Goal: Submit feedback/report problem

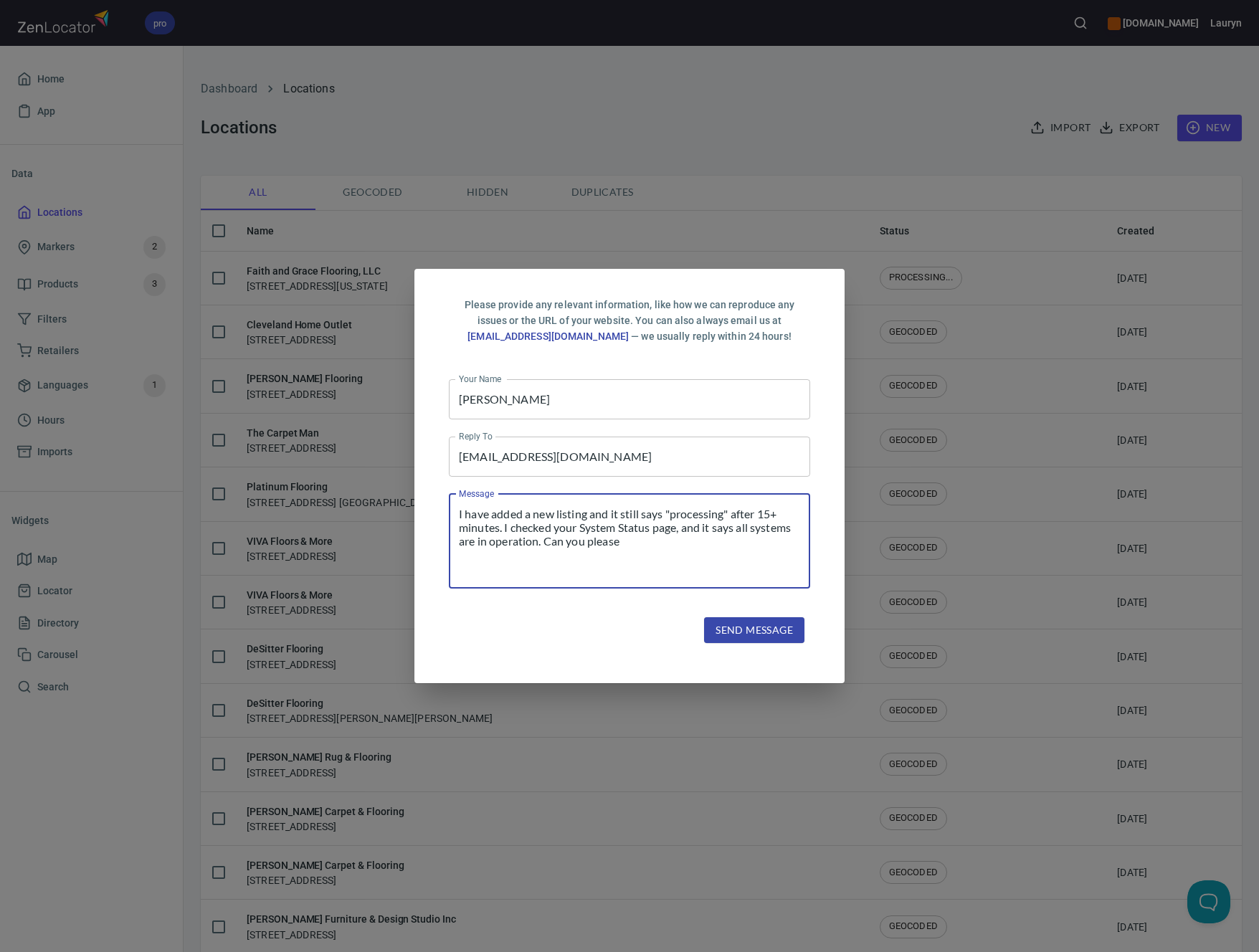
click at [869, 205] on div "Please provide any relevant information, like how we can reproduce any issues o…" at bounding box center [629, 476] width 1259 height 952
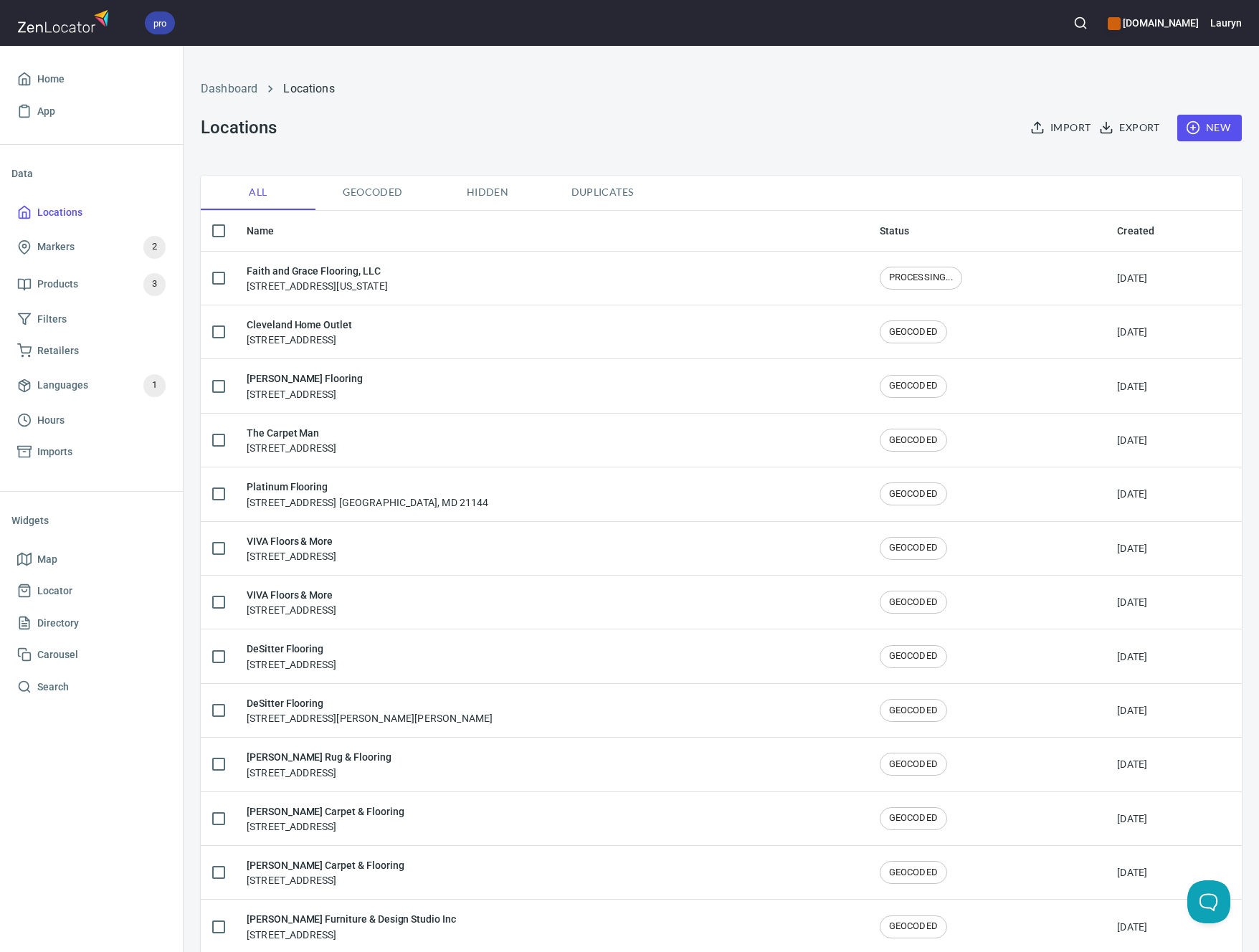
checkbox input "false"
click at [1196, 129] on span "New" at bounding box center [1210, 127] width 42 height 18
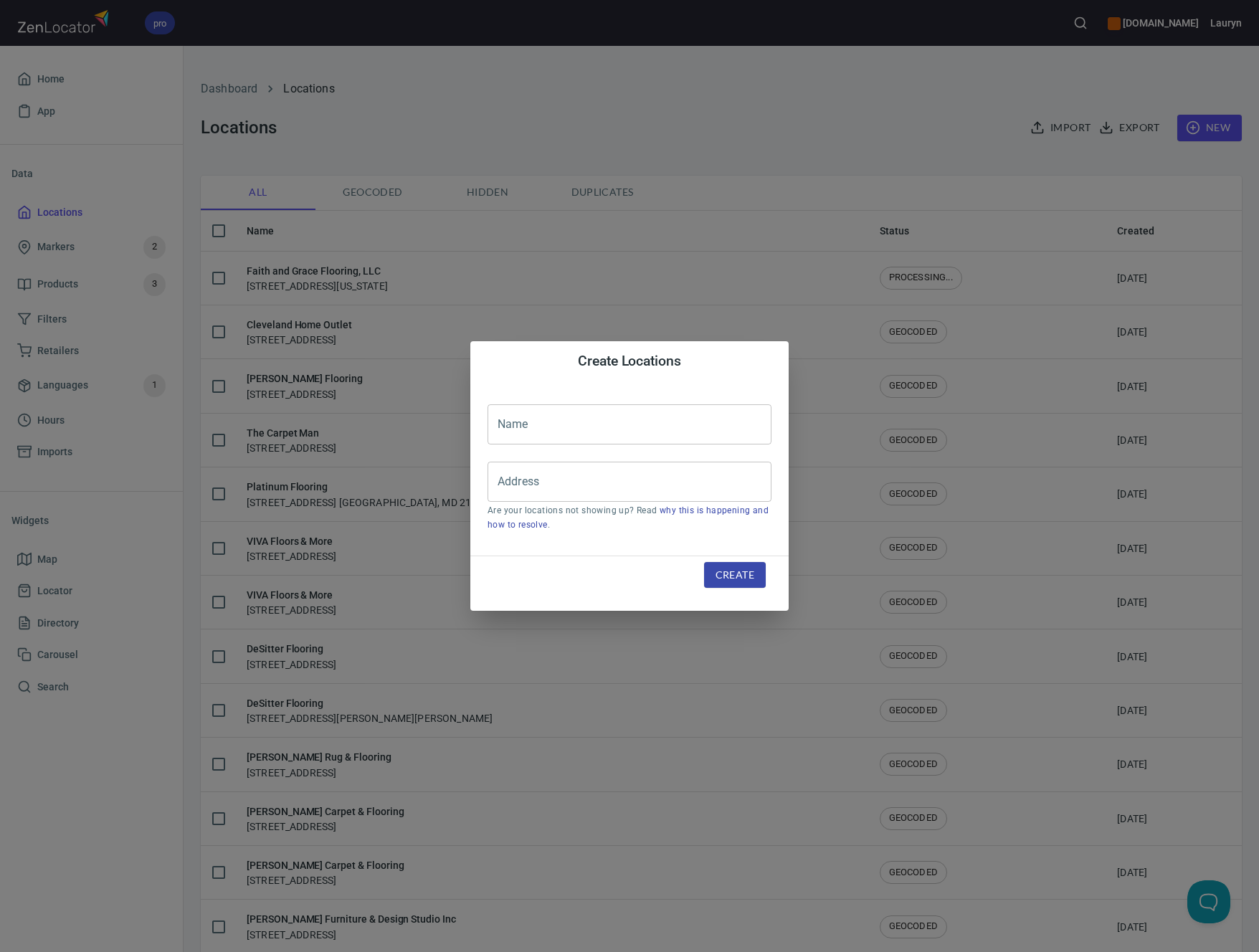
click at [779, 248] on div "Create Locations Name Name Address Address Are your locations not showing up? R…" at bounding box center [629, 476] width 1259 height 952
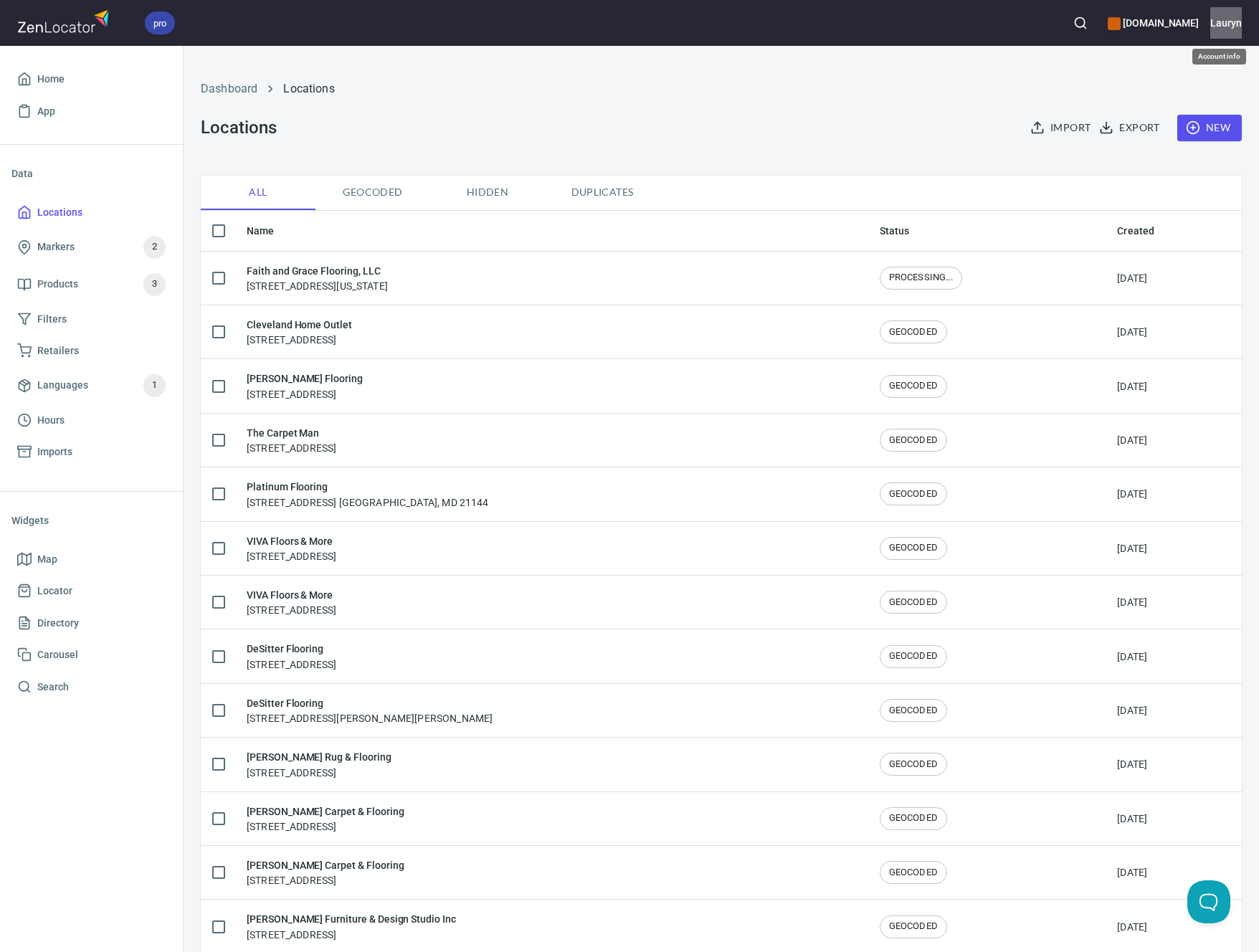
click at [1233, 28] on h6 "Lauryn" at bounding box center [1226, 23] width 32 height 16
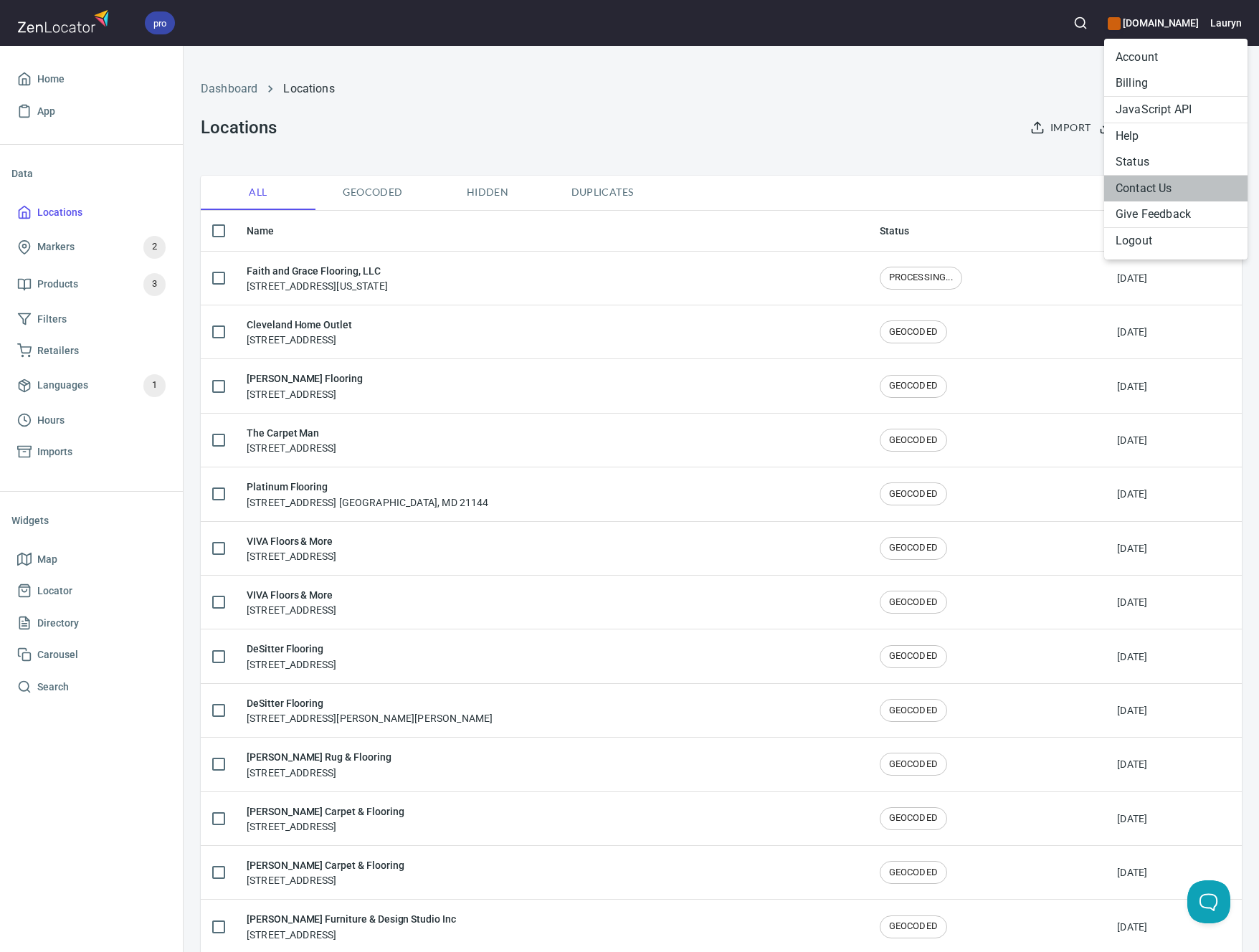
click at [1153, 185] on li "Contact Us" at bounding box center [1176, 188] width 144 height 26
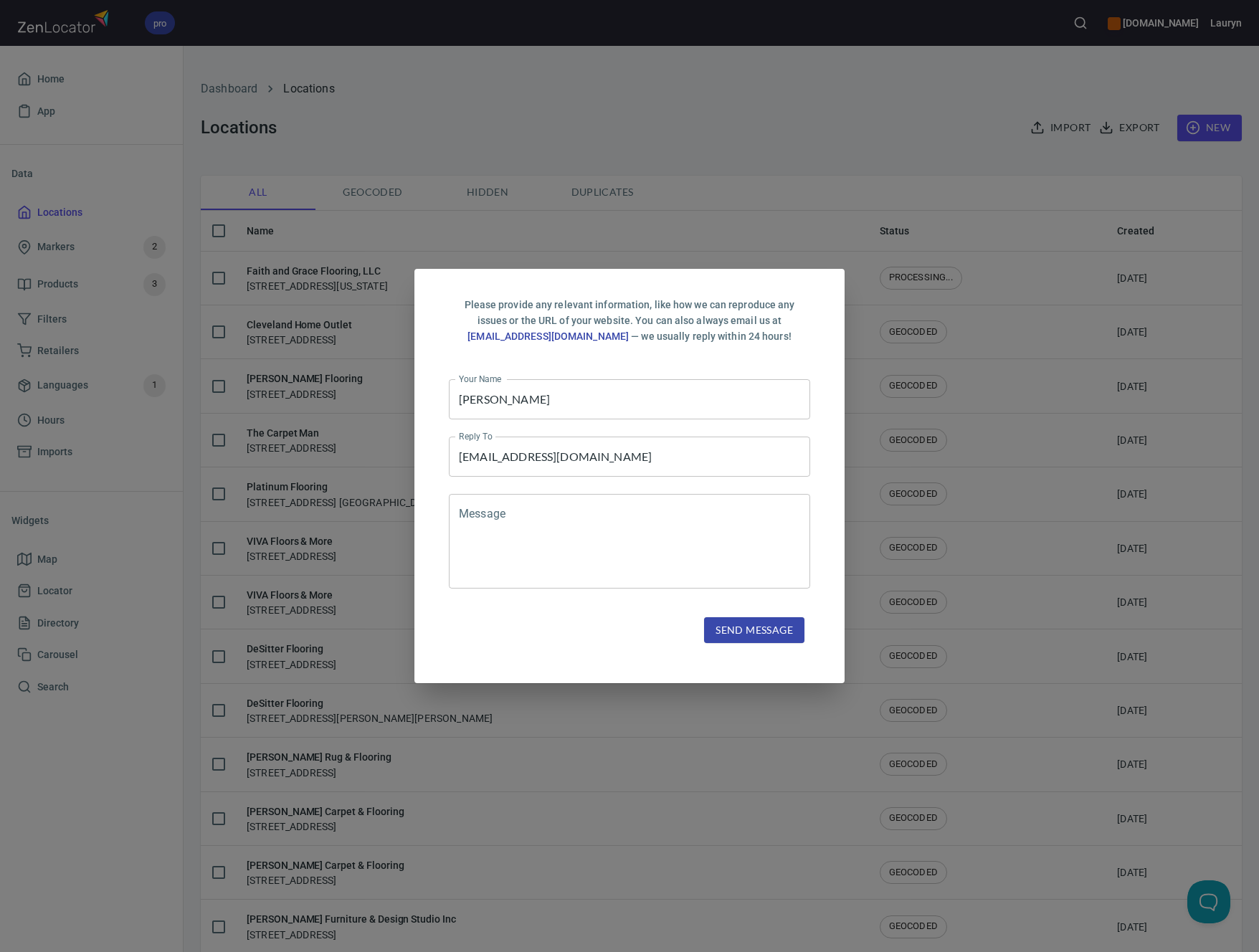
click at [567, 506] on div "Message" at bounding box center [629, 540] width 362 height 94
click at [805, 260] on div "Please provide any relevant information, like how we can reproduce any issues o…" at bounding box center [629, 476] width 1259 height 952
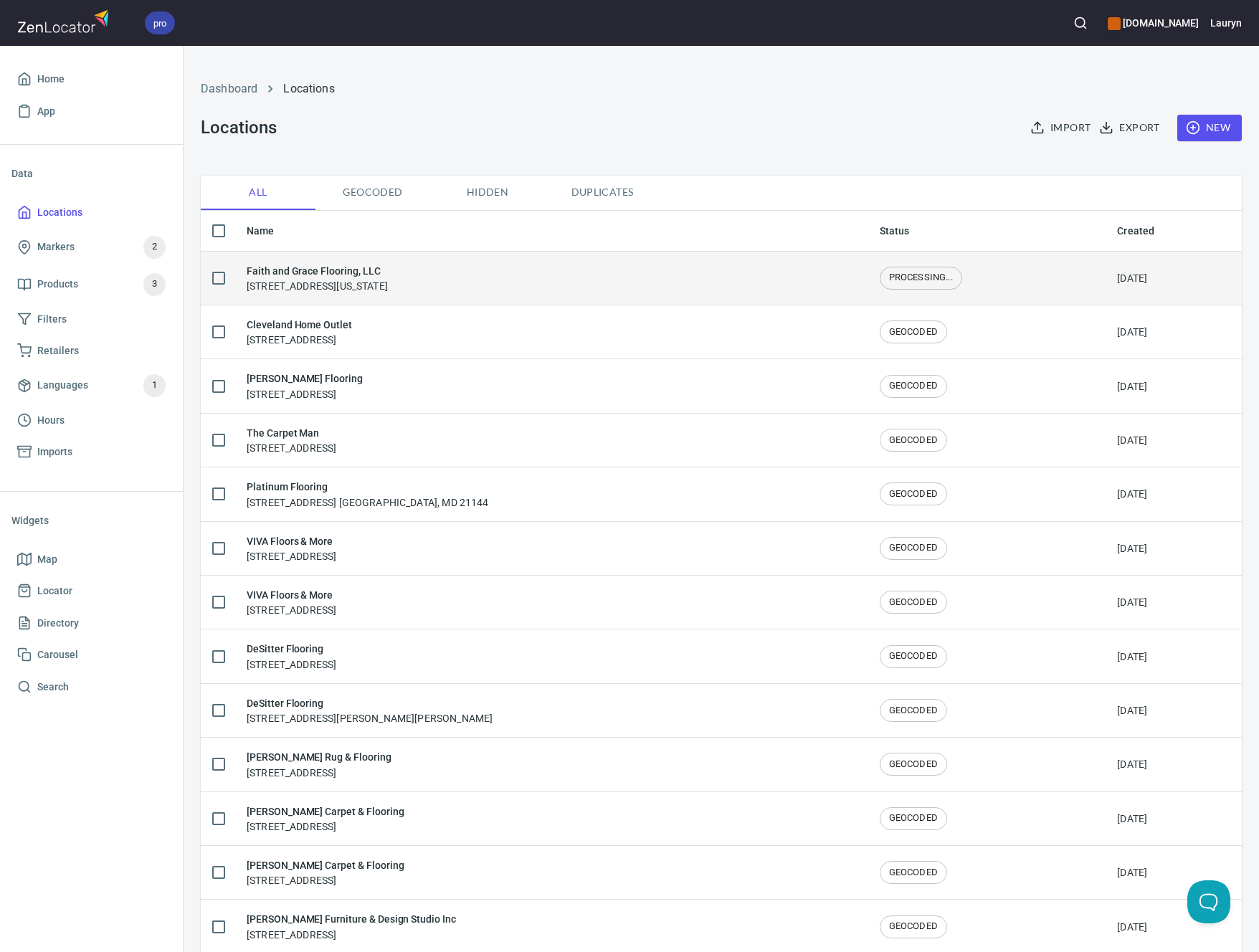
click at [388, 266] on h6 "Faith and Grace Flooring, LLC" at bounding box center [317, 271] width 141 height 16
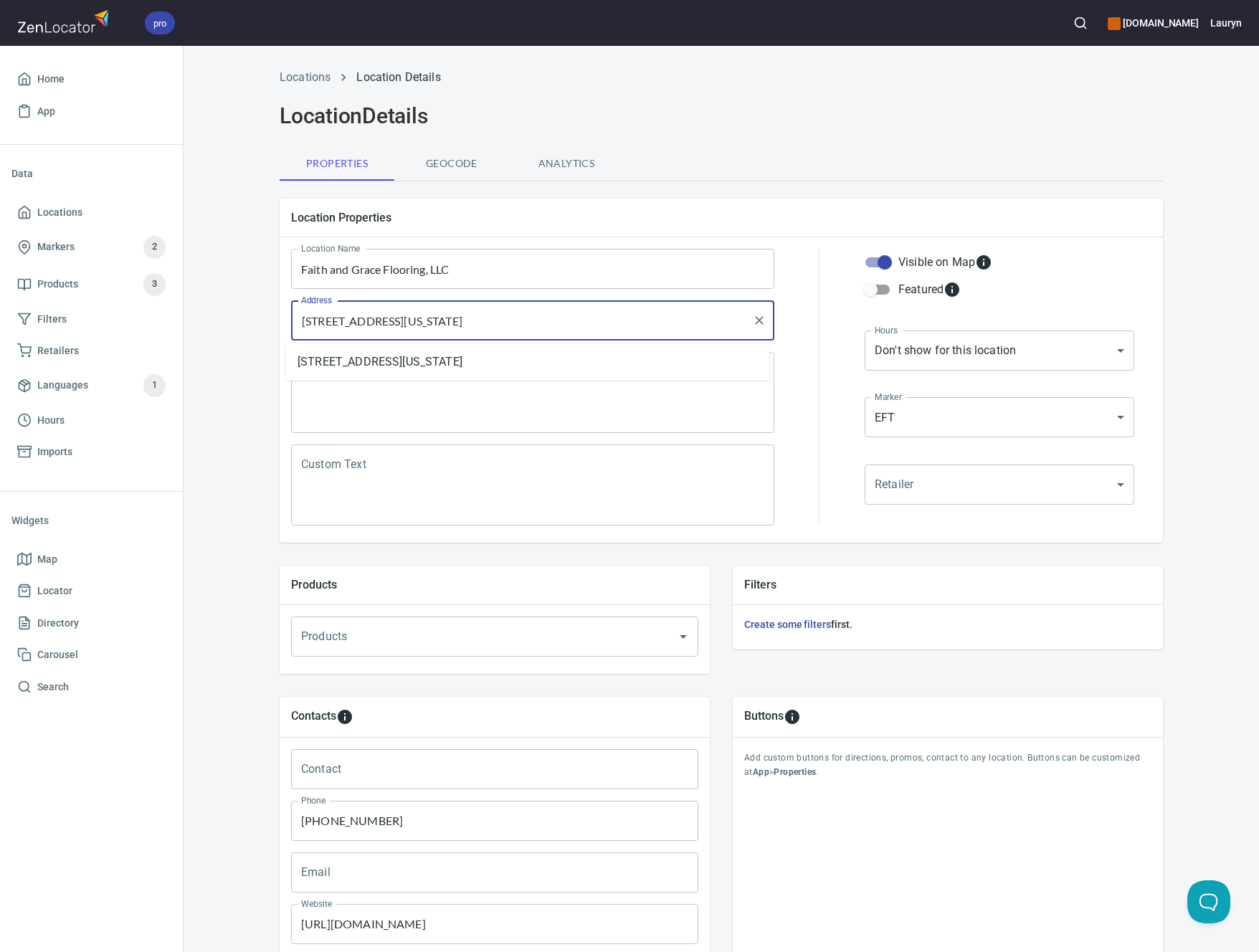
drag, startPoint x: 632, startPoint y: 324, endPoint x: 221, endPoint y: 322, distance: 411.0
click at [221, 322] on div "Locations Location Details Location Details Properties Geocode Analytics Locati…" at bounding box center [722, 575] width 1076 height 1030
click at [1233, 21] on h6 "Lauryn" at bounding box center [1226, 23] width 32 height 16
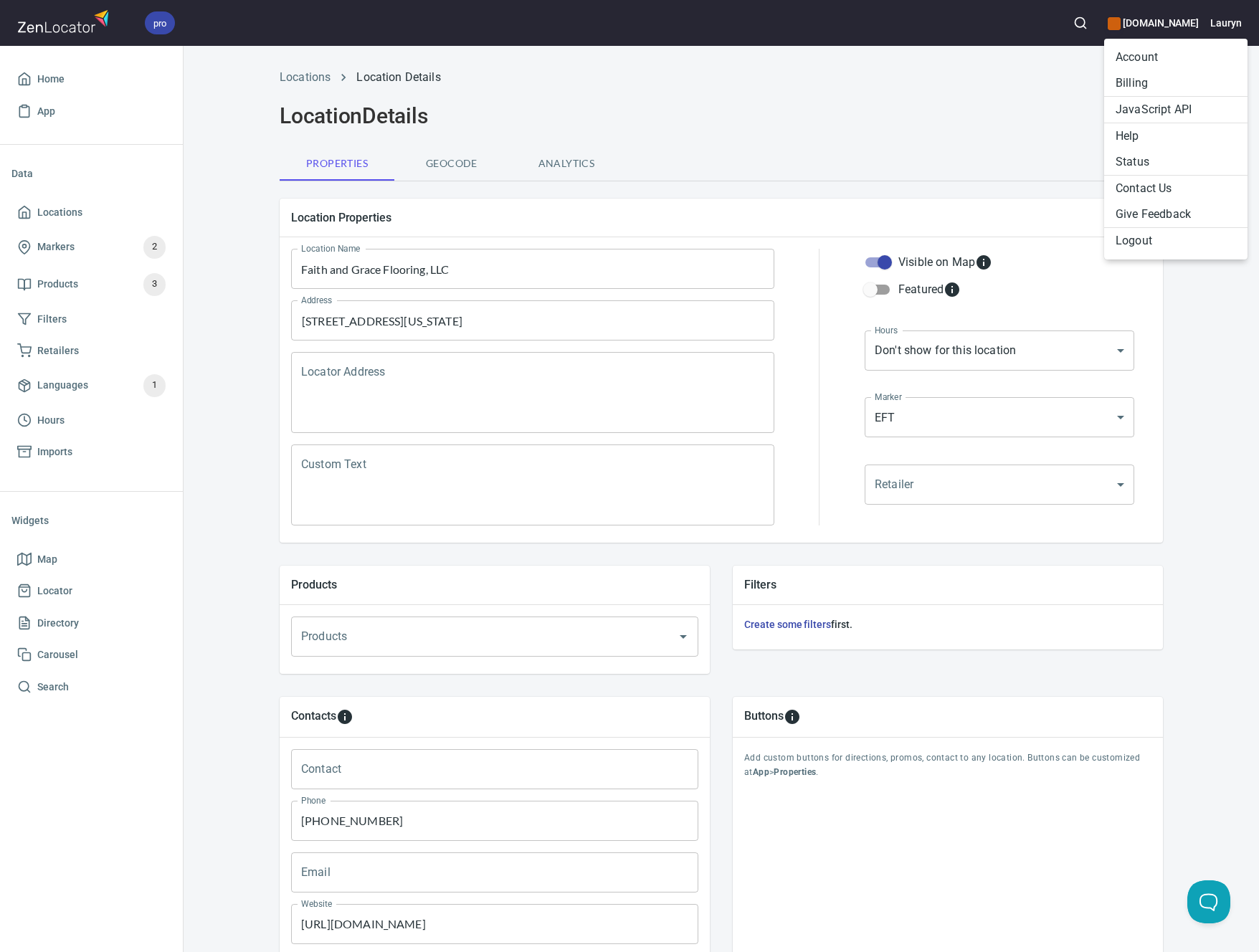
click at [1155, 193] on li "Contact Us" at bounding box center [1176, 188] width 144 height 26
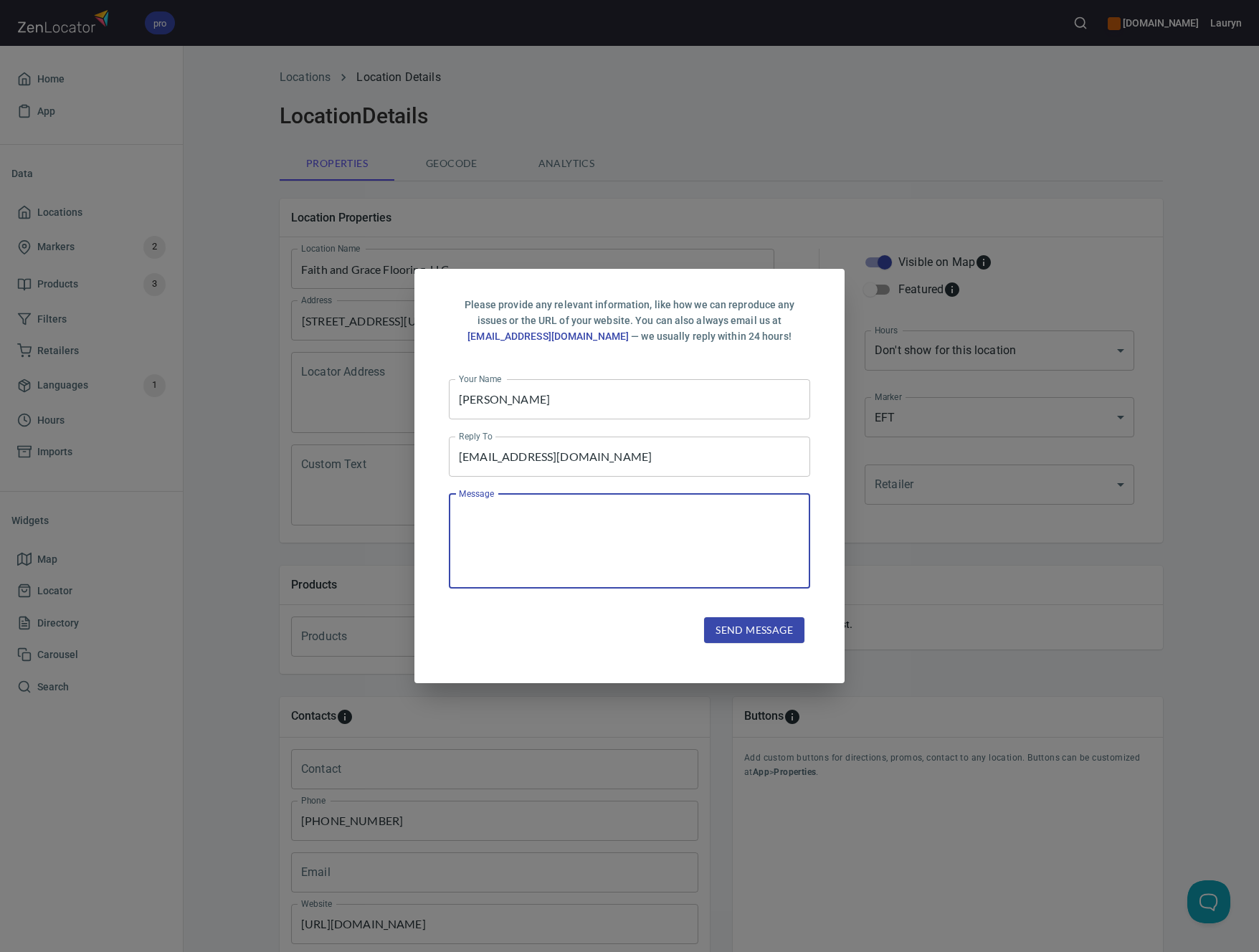
click at [596, 526] on textarea at bounding box center [629, 541] width 342 height 68
type textarea "H"
type textarea "I"
drag, startPoint x: 723, startPoint y: 539, endPoint x: 722, endPoint y: 528, distance: 11.0
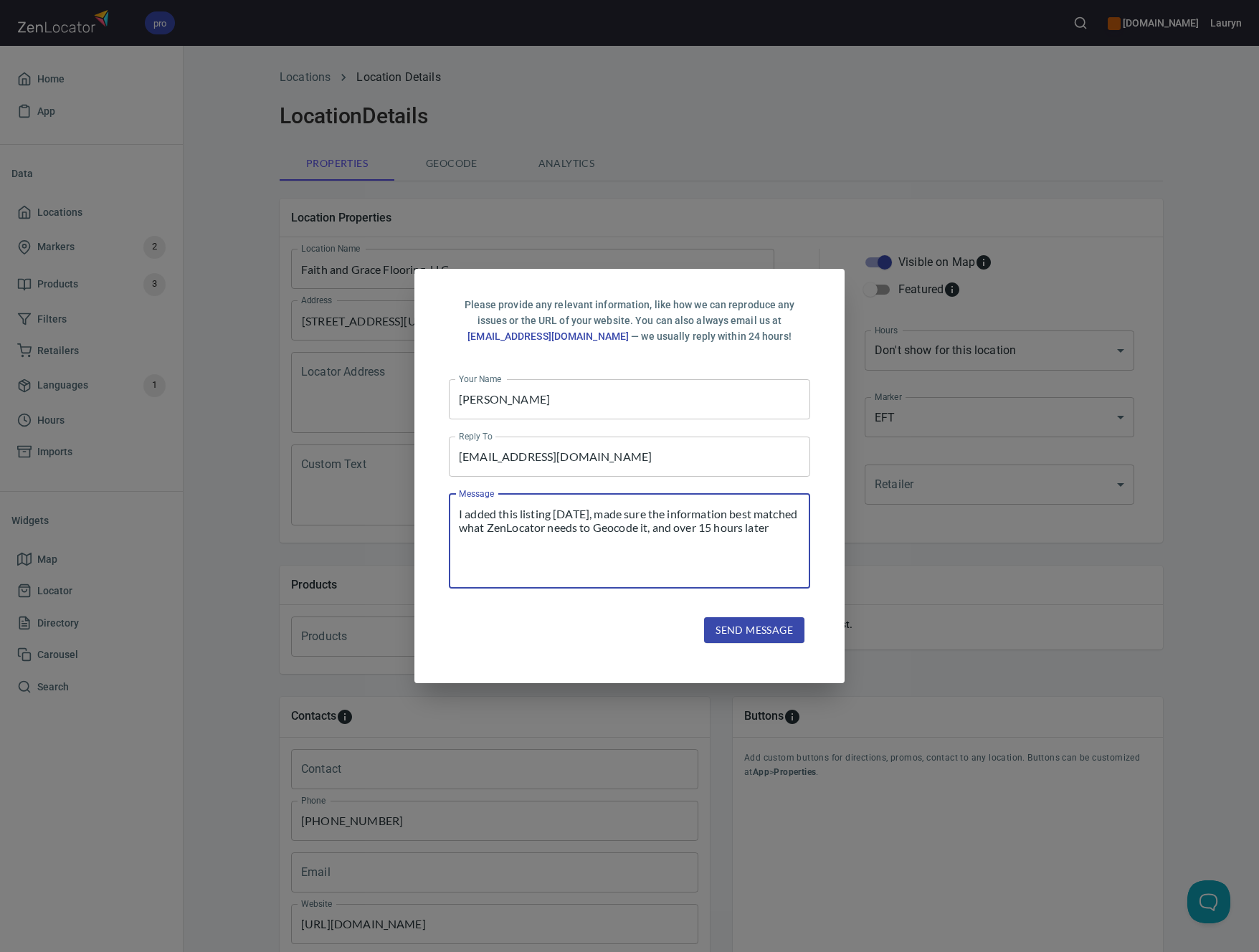
click at [722, 528] on textarea "I added this listing [DATE], made sure the information best matched what ZenLoc…" at bounding box center [629, 541] width 342 height 68
click at [557, 542] on textarea "I added this listing [DATE], made sure the information best matched what ZenLoc…" at bounding box center [629, 541] width 342 height 68
click at [530, 543] on textarea "I added this listing [DATE], made sure the information best matched what ZenLoc…" at bounding box center [629, 541] width 342 height 68
click at [680, 539] on textarea "I added this listing [DATE], made sure the information best matched what ZenLoc…" at bounding box center [629, 541] width 342 height 68
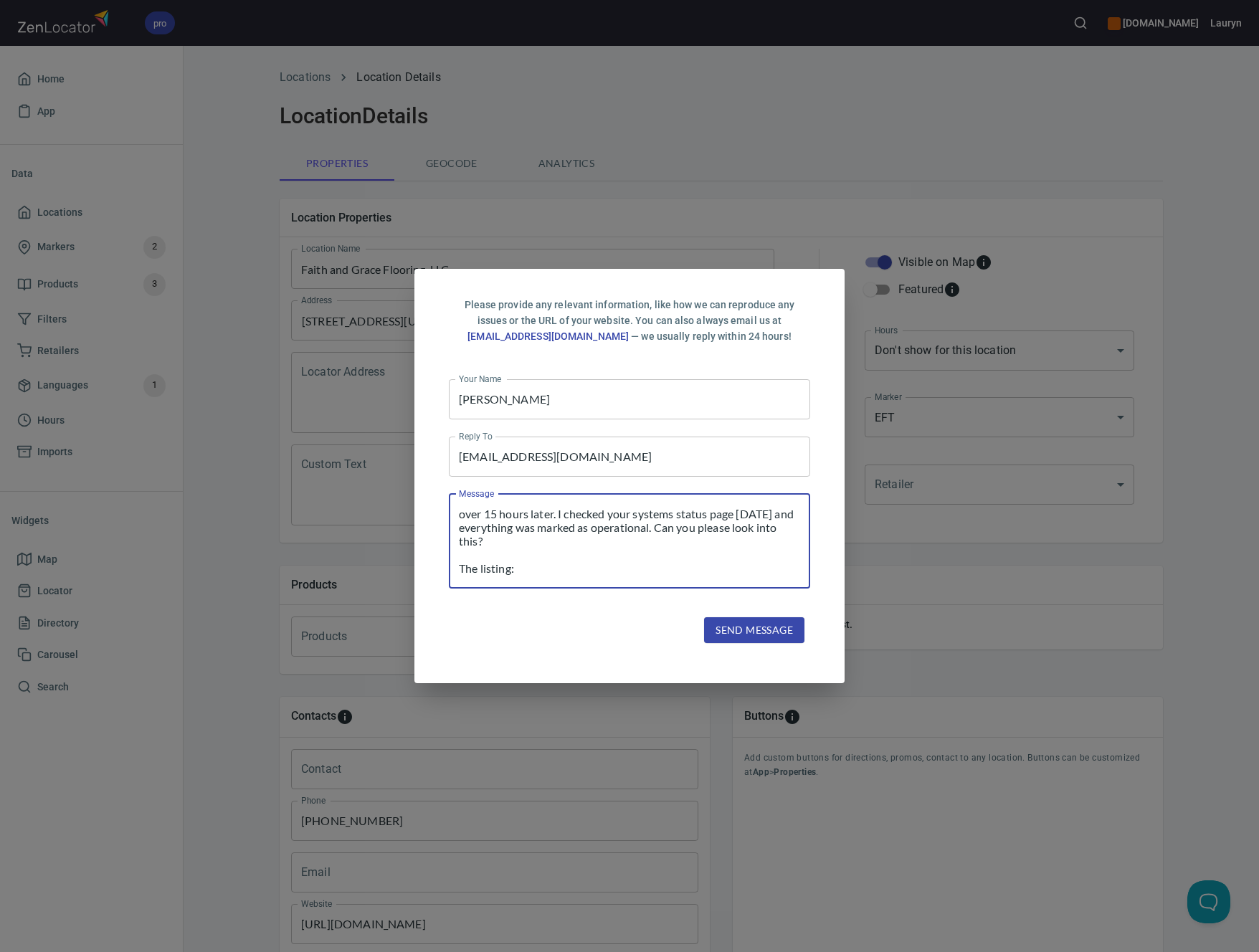
paste textarea "[STREET_ADDRESS][US_STATE]"
click at [519, 559] on textarea "I added this listing [DATE], made sure the information best matched what ZenLoc…" at bounding box center [629, 541] width 342 height 68
drag, startPoint x: 511, startPoint y: 557, endPoint x: 420, endPoint y: 556, distance: 91.0
click at [420, 557] on div "Please provide any relevant information, like how we can reproduce any issues o…" at bounding box center [629, 476] width 430 height 414
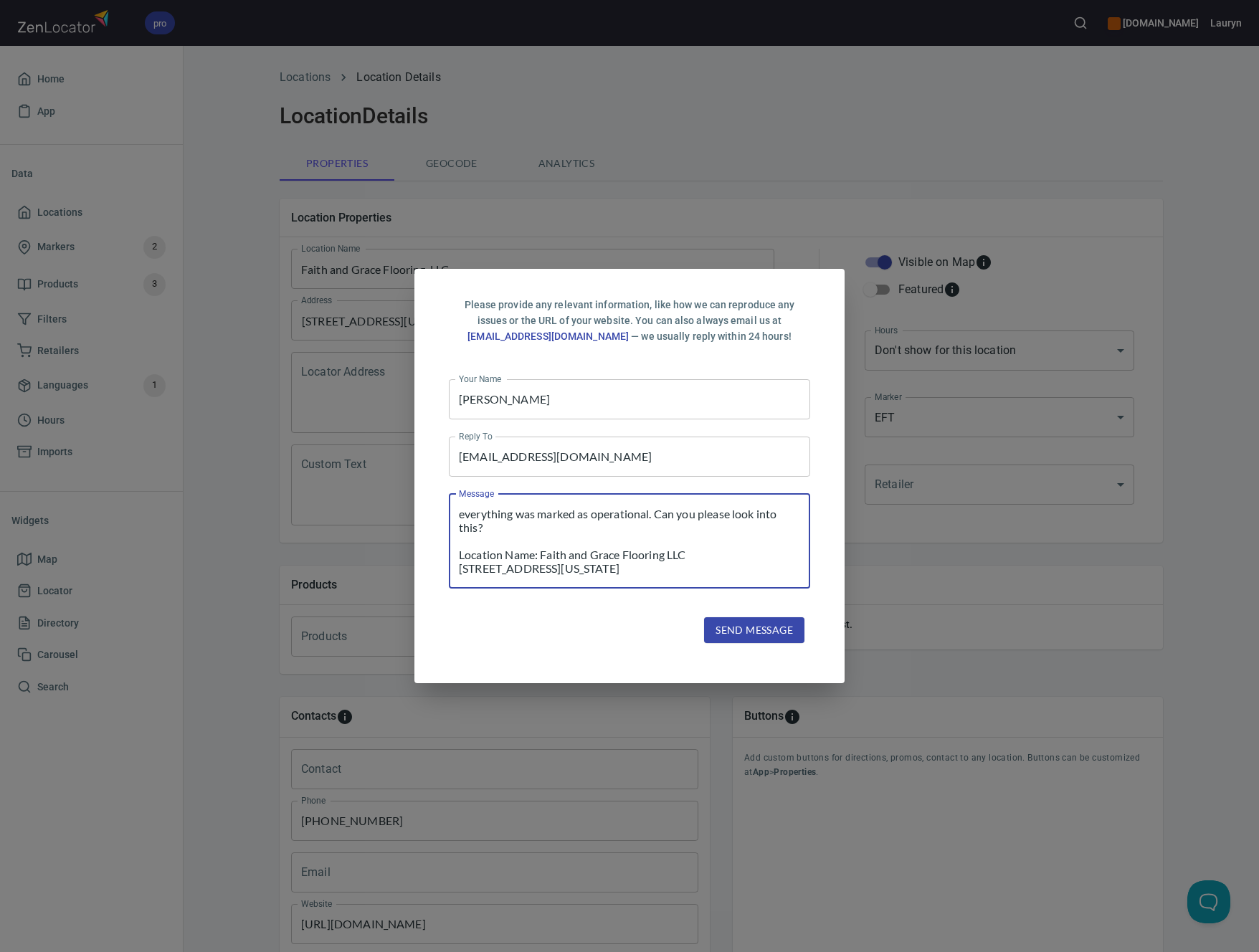
click at [459, 569] on textarea "I added this listing [DATE], made sure the information best matched what ZenLoc…" at bounding box center [629, 541] width 342 height 68
type textarea "I added this listing [DATE], made sure the information best matched what ZenLoc…"
click at [737, 621] on span "Send message" at bounding box center [754, 630] width 78 height 18
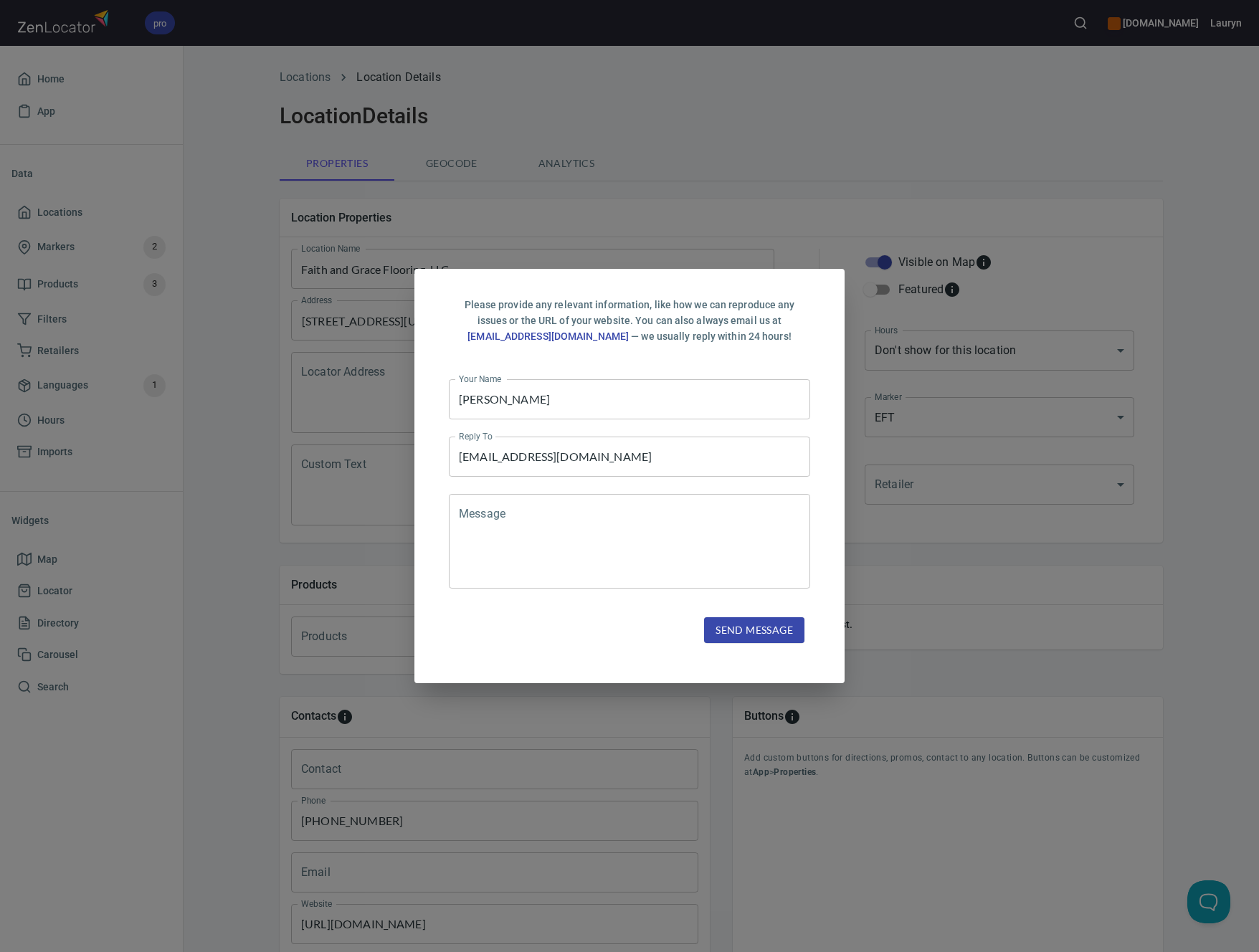
scroll to position [0, 0]
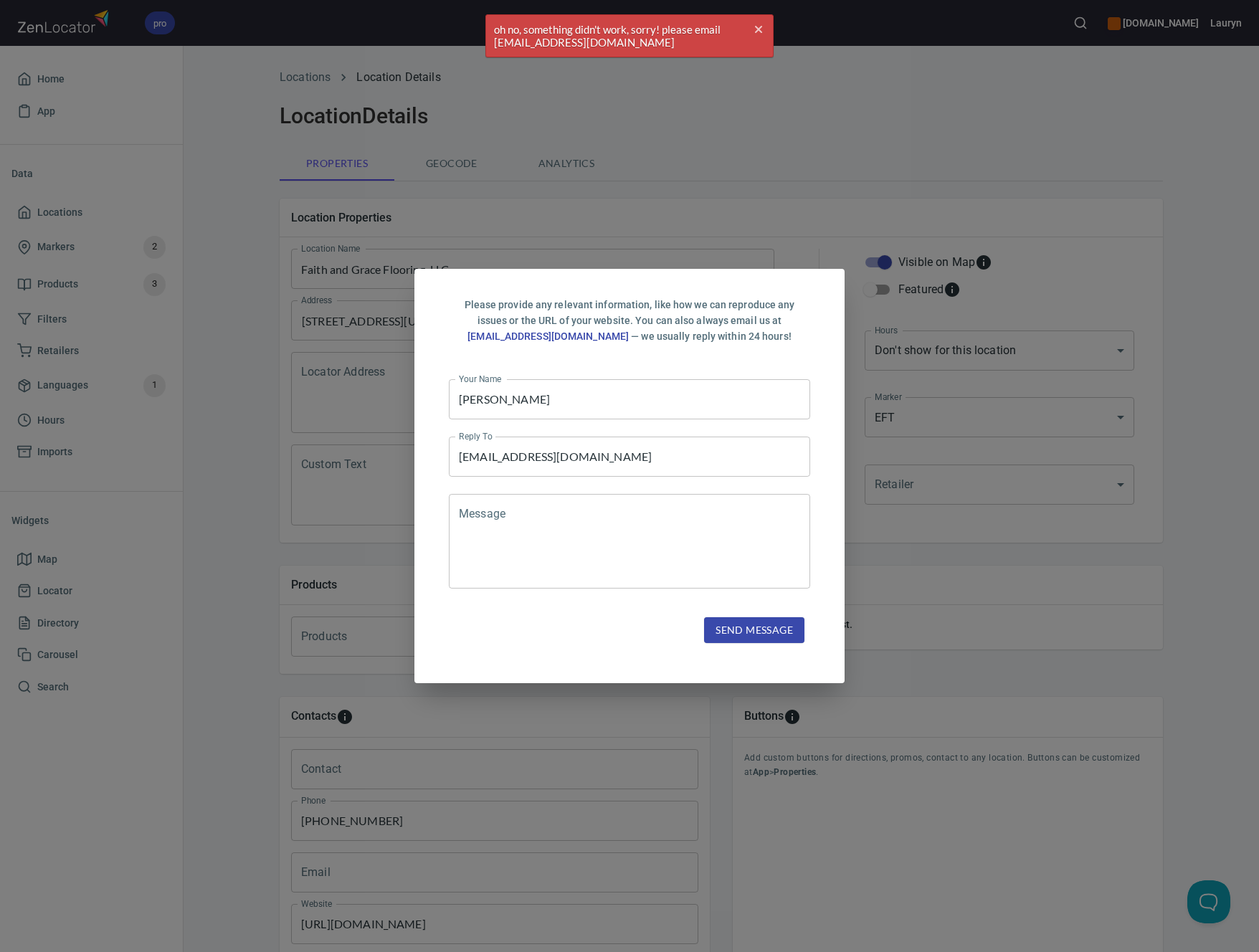
drag, startPoint x: 614, startPoint y: 43, endPoint x: 471, endPoint y: 46, distance: 143.0
click at [471, 46] on body "pro [DOMAIN_NAME] Lauryn Home App Data Locations Markers 2 Products 3 Filters R…" at bounding box center [629, 476] width 1259 height 952
drag, startPoint x: 495, startPoint y: 43, endPoint x: 605, endPoint y: 44, distance: 110.0
click at [605, 44] on span "oh no, something didn't work, sorry! please email [EMAIL_ADDRESS][DOMAIN_NAME]" at bounding box center [629, 36] width 287 height 42
click at [561, 545] on textarea at bounding box center [629, 541] width 342 height 68
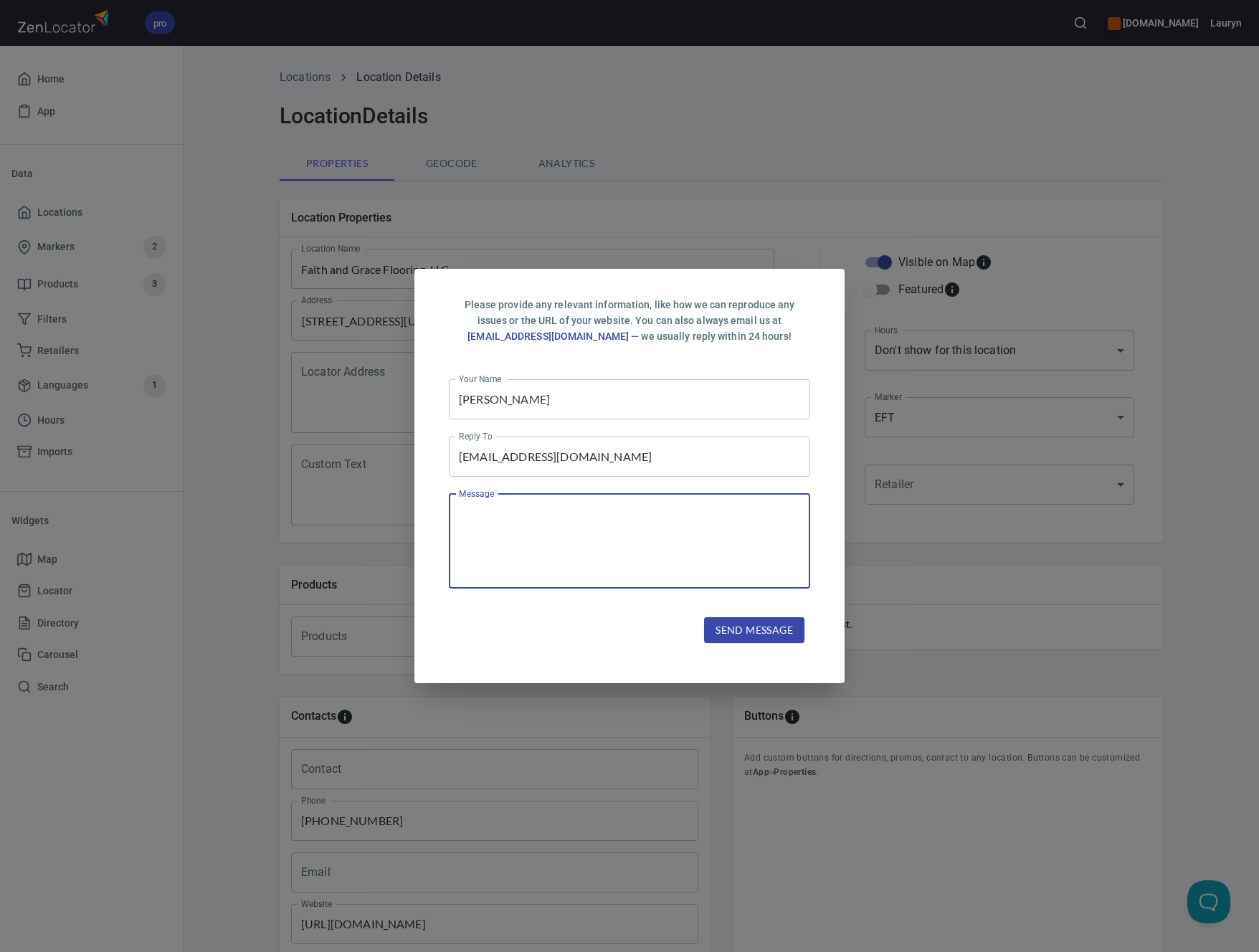
click at [925, 179] on div "Please provide any relevant information, like how we can reproduce any issues o…" at bounding box center [629, 476] width 1259 height 952
